Goal: Information Seeking & Learning: Learn about a topic

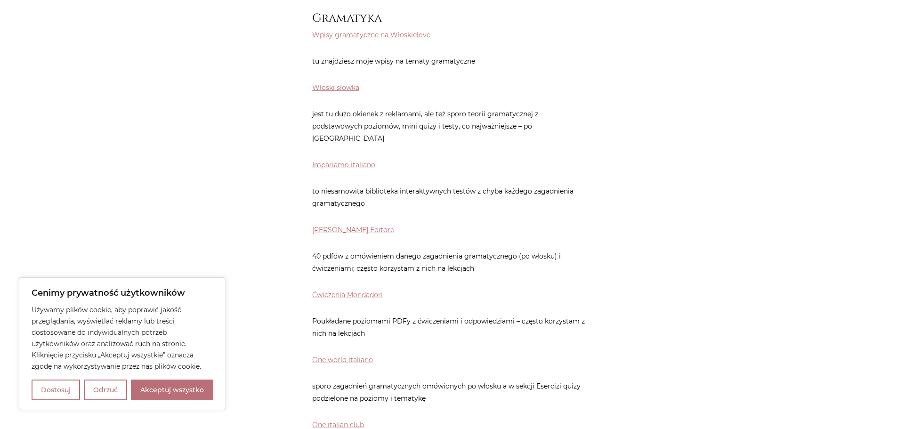
scroll to position [377, 0]
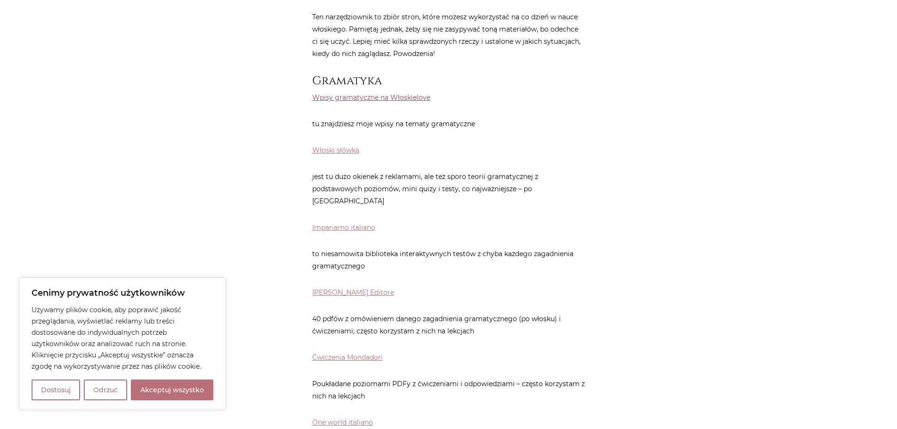
click at [353, 95] on link "Wpisy gramatyczne na Włoskielove" at bounding box center [371, 97] width 118 height 8
click at [343, 223] on link "Impariamo italiano" at bounding box center [343, 227] width 63 height 8
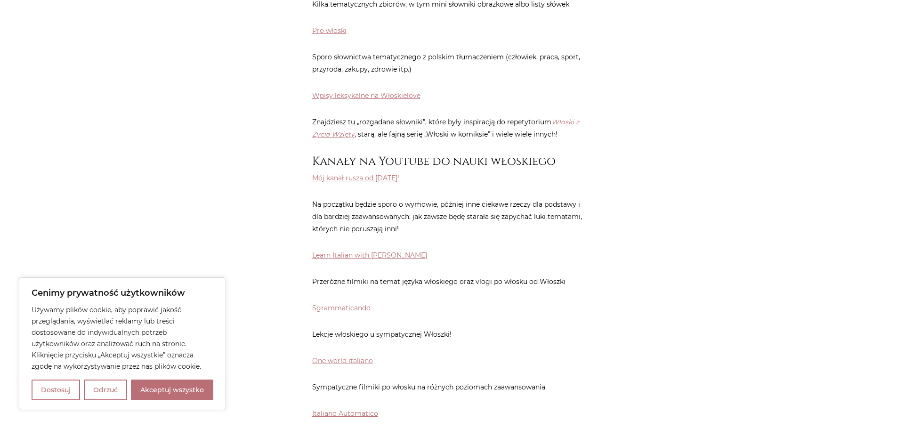
scroll to position [1192, 0]
click at [330, 173] on link "Mój kanał rusza od stycznia 2021!" at bounding box center [355, 177] width 87 height 8
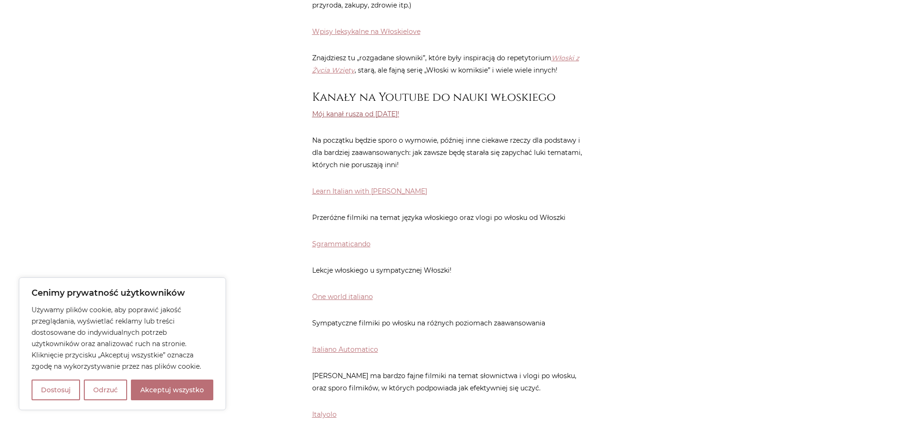
scroll to position [1256, 0]
click at [344, 293] on link "One world italiano" at bounding box center [342, 297] width 61 height 8
click at [365, 187] on link "Learn Italian with Lucrezia" at bounding box center [369, 191] width 115 height 8
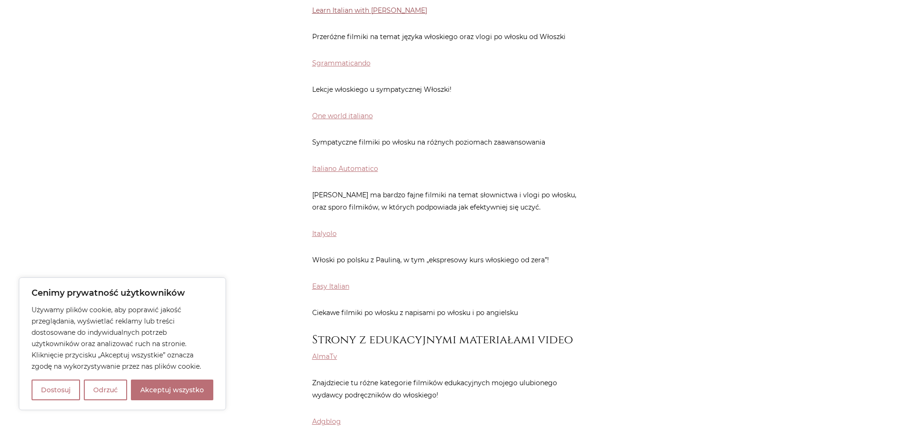
scroll to position [1444, 0]
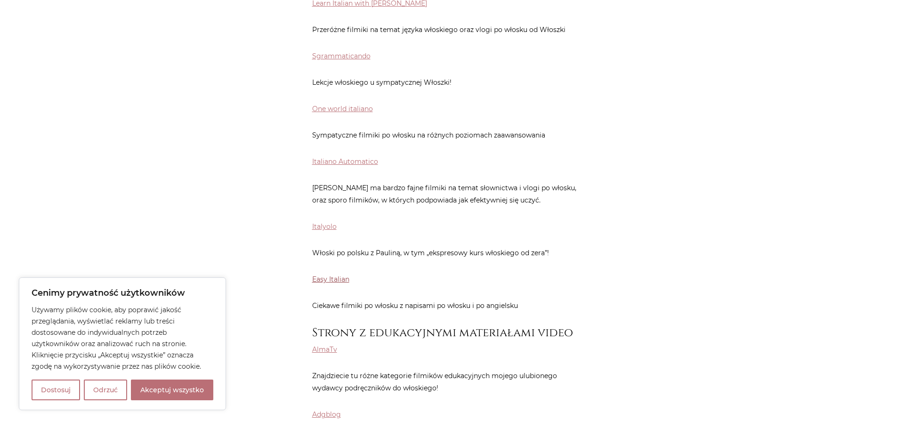
click at [328, 275] on link "Easy Italian" at bounding box center [330, 279] width 37 height 8
click at [320, 222] on link "Italyolo" at bounding box center [324, 226] width 24 height 8
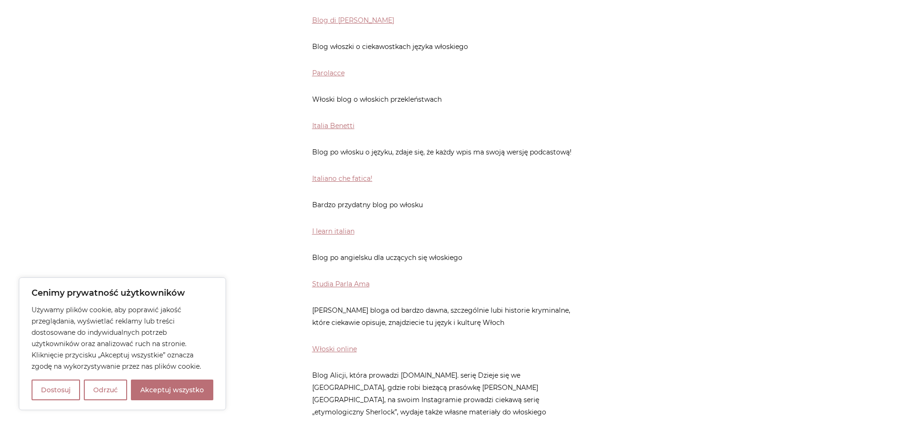
scroll to position [2071, 0]
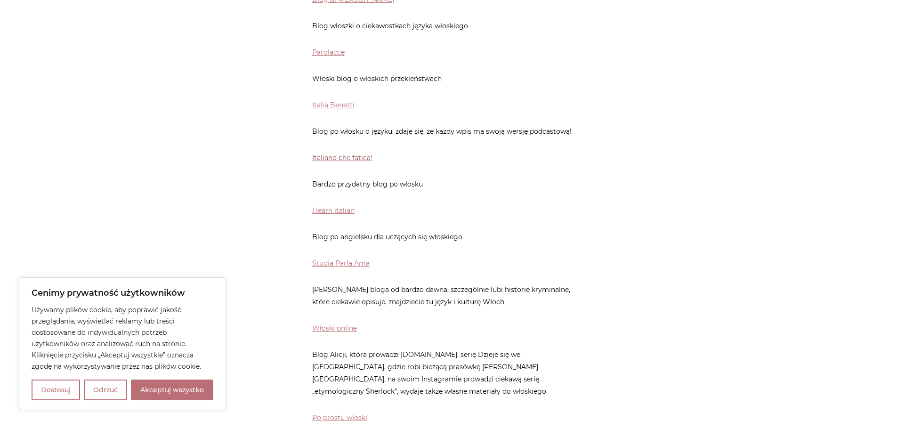
click at [354, 153] on link "Italiano che fatica!" at bounding box center [342, 157] width 60 height 8
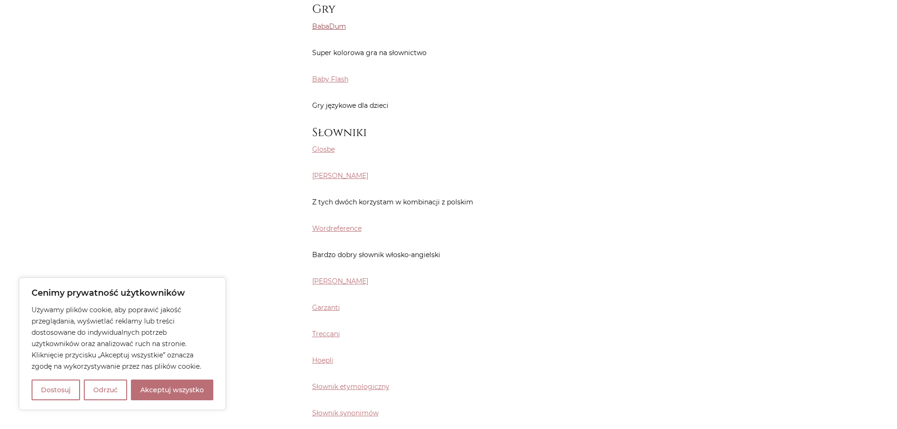
scroll to position [4268, 0]
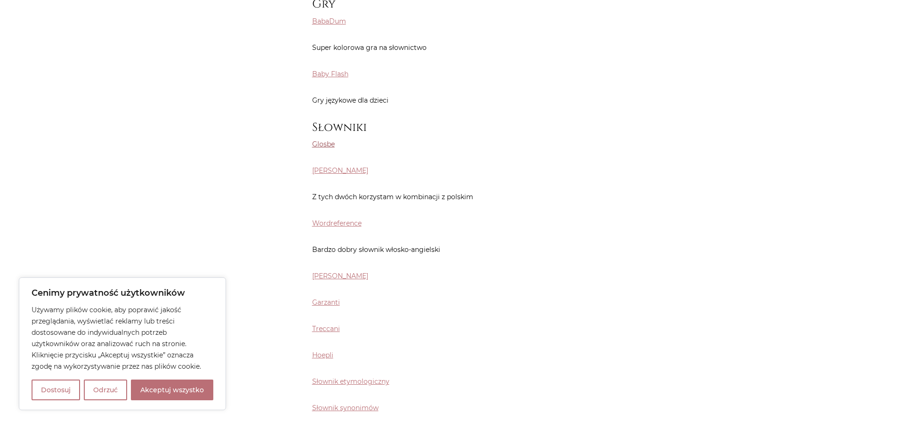
click at [319, 140] on link "Glosbe" at bounding box center [323, 144] width 23 height 8
click at [313, 166] on link "Pons" at bounding box center [340, 170] width 56 height 8
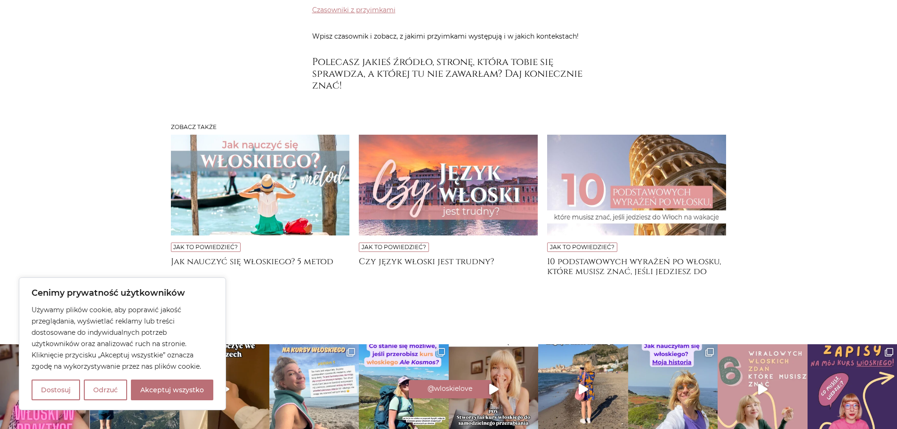
scroll to position [5184, 0]
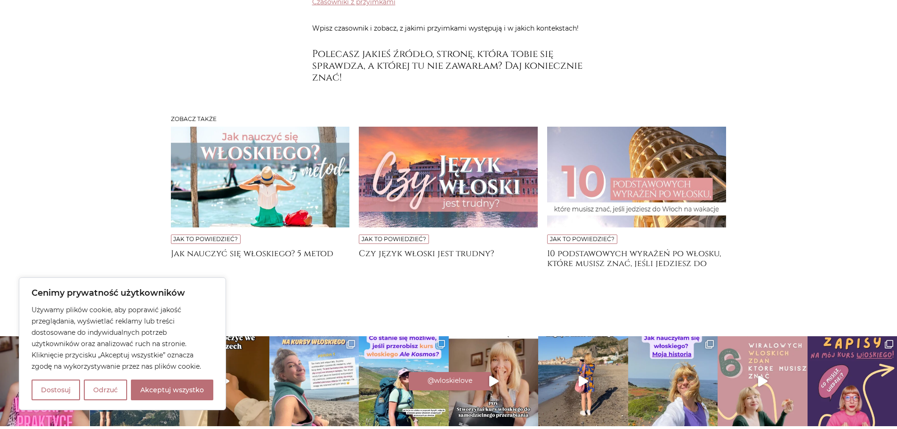
click at [283, 154] on img at bounding box center [260, 177] width 179 height 101
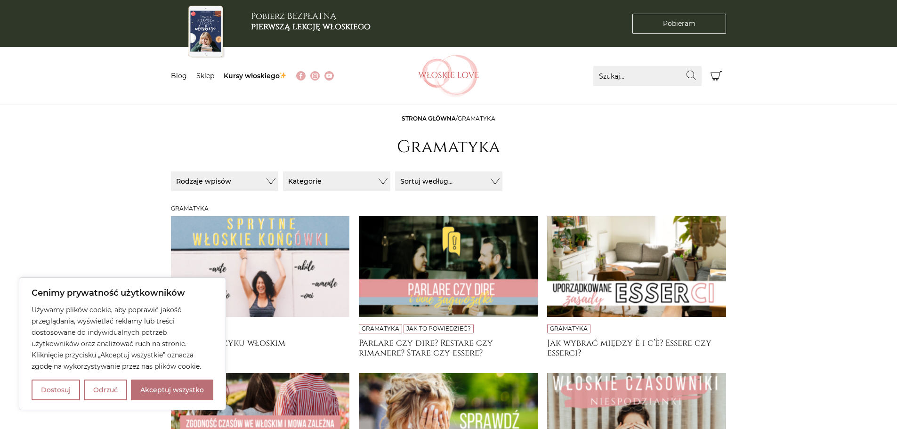
click at [151, 386] on button "Akceptuj wszystko" at bounding box center [172, 389] width 82 height 21
checkbox input "true"
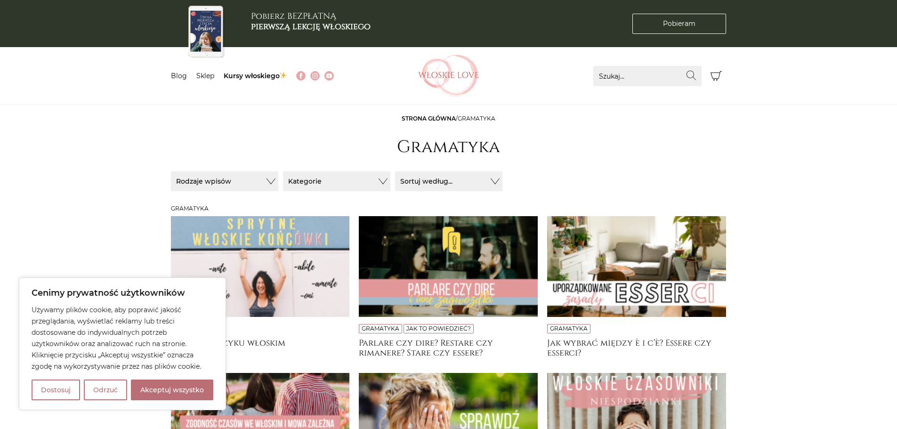
checkbox input "true"
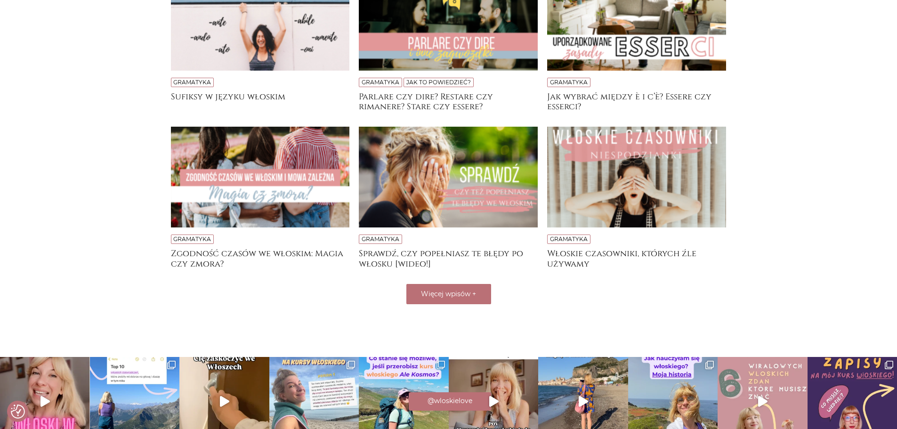
scroll to position [251, 0]
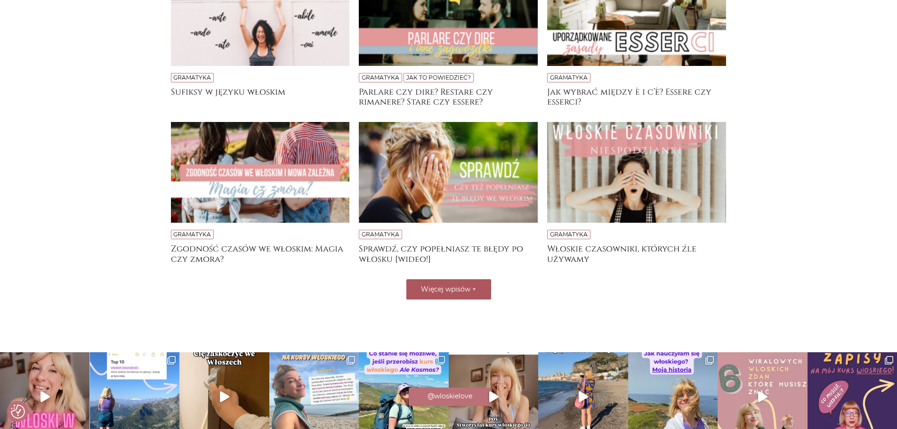
click at [476, 291] on button "Więcej wpisów +" at bounding box center [448, 289] width 85 height 20
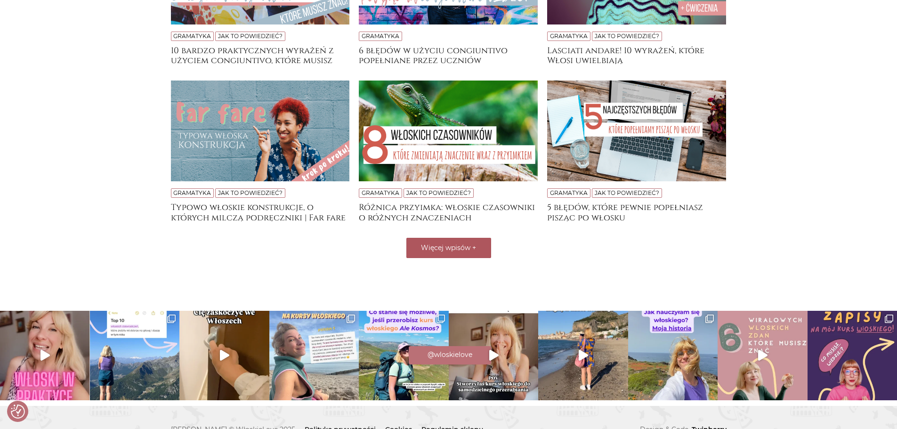
scroll to position [629, 0]
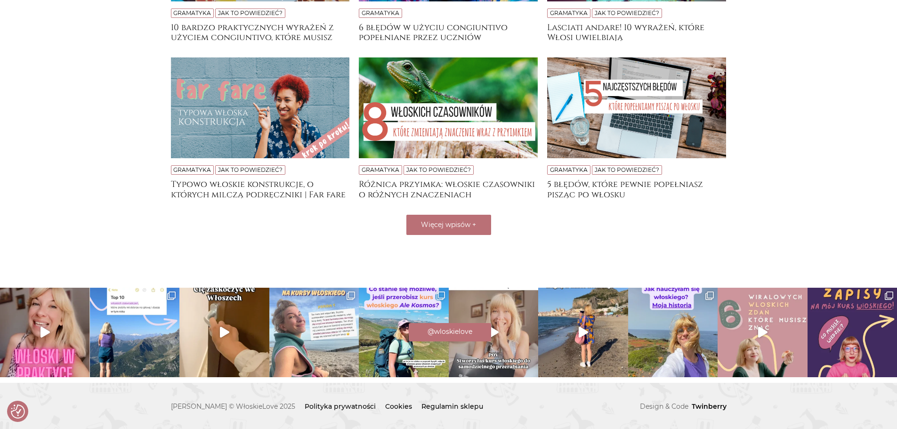
click at [493, 347] on img at bounding box center [494, 333] width 90 height 90
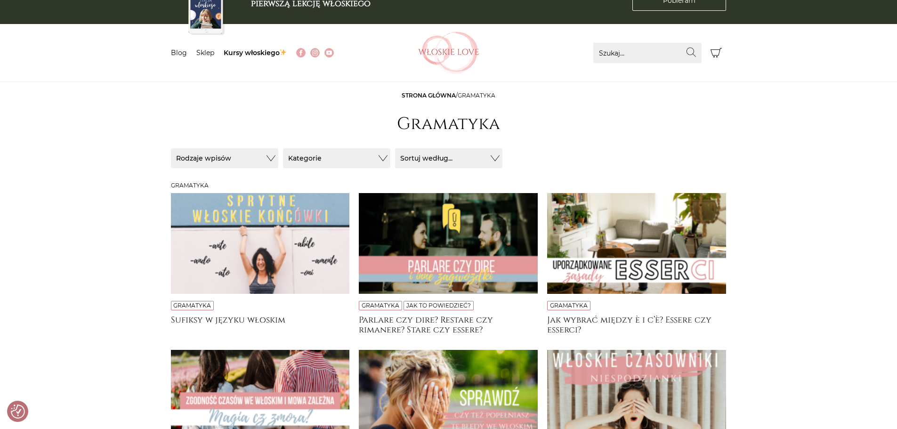
scroll to position [0, 0]
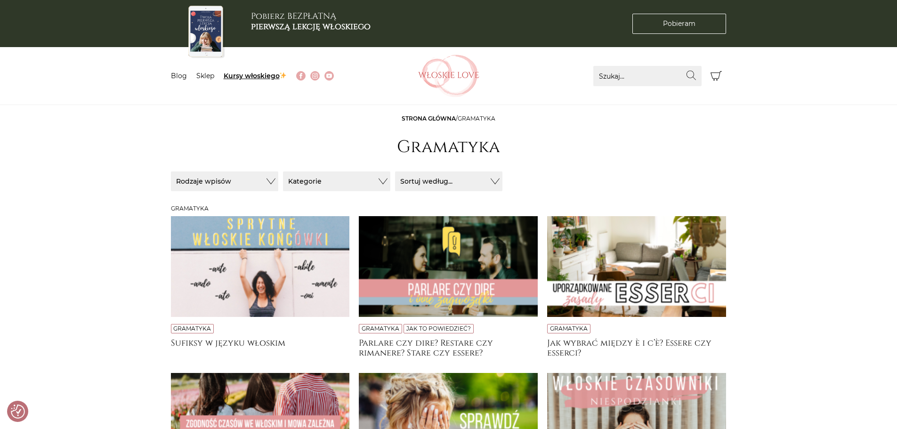
click at [247, 74] on link "Kursy włoskiego" at bounding box center [256, 76] width 64 height 8
click at [247, 81] on li "Kursy włoskiego" at bounding box center [260, 76] width 73 height 10
click at [249, 74] on link "Kursy włoskiego" at bounding box center [256, 76] width 64 height 8
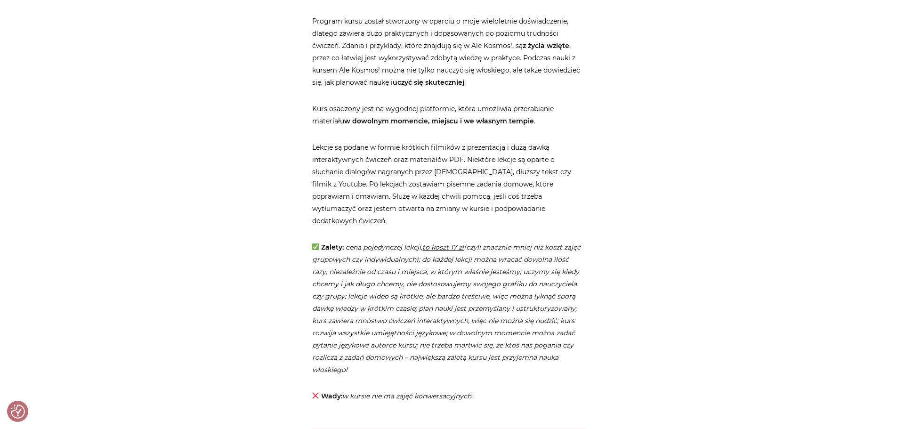
scroll to position [1757, 0]
